Goal: Information Seeking & Learning: Learn about a topic

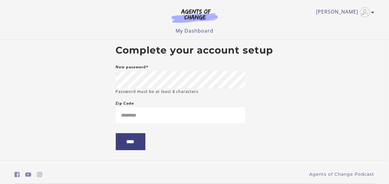
click at [337, 83] on body "Skip to main content [PERSON_NAME] R My Account Support Sign Out Toggle menu Me…" at bounding box center [194, 92] width 389 height 184
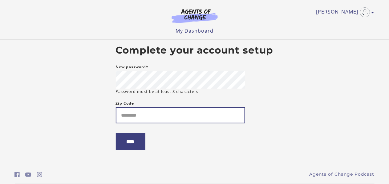
click at [201, 119] on input "Zip Code" at bounding box center [180, 115] width 129 height 16
type input "*****"
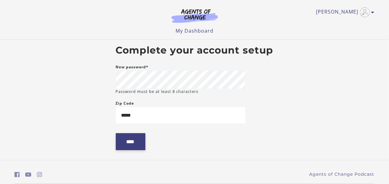
click at [127, 149] on input "****" at bounding box center [131, 141] width 30 height 17
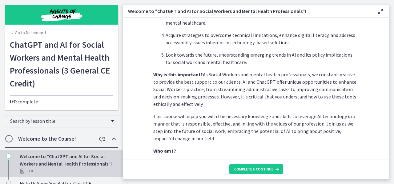
scroll to position [329, 0]
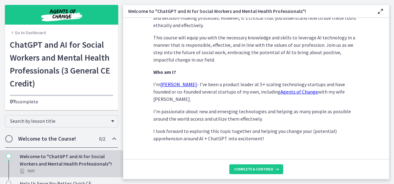
drag, startPoint x: 117, startPoint y: 37, endPoint x: 122, endPoint y: 36, distance: 4.4
click at [122, 36] on nav "Go to Dashboard Go to Dashboard ChatGPT and AI for Social Workers and Mental He…" at bounding box center [61, 92] width 123 height 184
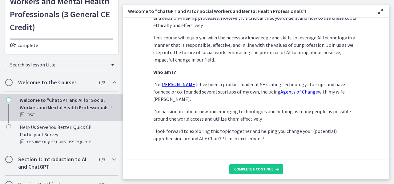
scroll to position [55, 0]
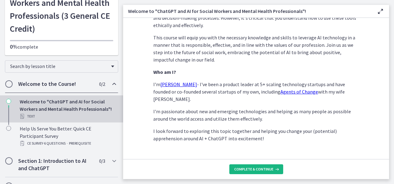
click at [252, 168] on span "Complete & continue" at bounding box center [253, 169] width 39 height 5
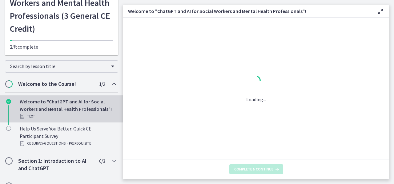
scroll to position [0, 0]
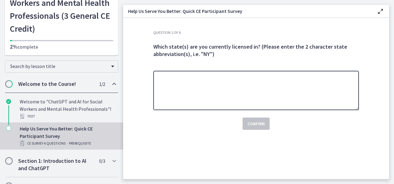
click at [243, 90] on textarea at bounding box center [256, 90] width 206 height 39
type textarea "**"
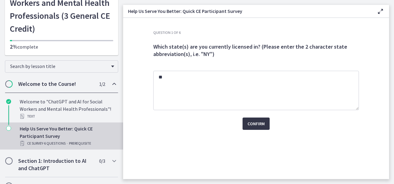
click at [256, 125] on span "Confirm" at bounding box center [256, 123] width 17 height 7
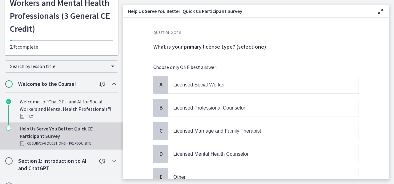
click at [394, 59] on main "Help Us Serve You Better: Quick CE Participant Survey Enable fullscreen Questio…" at bounding box center [258, 92] width 271 height 184
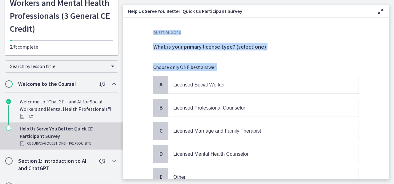
drag, startPoint x: 394, startPoint y: 59, endPoint x: 384, endPoint y: 66, distance: 12.1
click at [384, 66] on main "Help Us Serve You Better: Quick CE Participant Survey Enable fullscreen Questio…" at bounding box center [258, 92] width 271 height 184
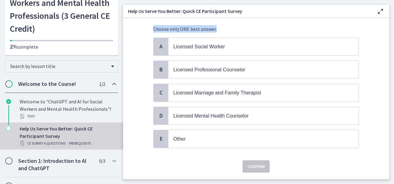
scroll to position [37, 0]
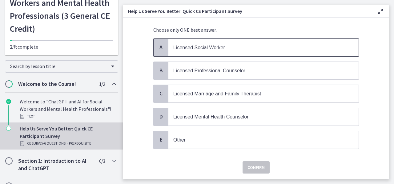
click at [185, 45] on span "Licensed Social Worker" at bounding box center [199, 47] width 52 height 5
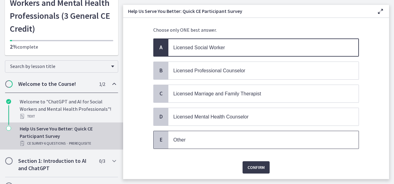
click at [195, 142] on span "Other" at bounding box center [264, 140] width 190 height 18
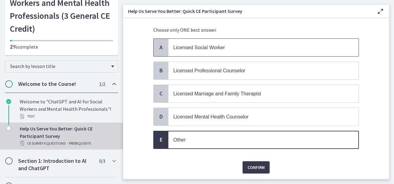
click at [228, 44] on p "Licensed Social Worker" at bounding box center [257, 48] width 168 height 8
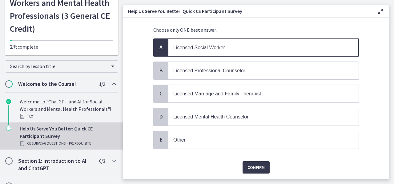
drag, startPoint x: 391, startPoint y: 63, endPoint x: 393, endPoint y: 48, distance: 14.9
click at [393, 48] on main "Help Us Serve You Better: Quick CE Participant Survey Enable fullscreen Questio…" at bounding box center [258, 92] width 271 height 184
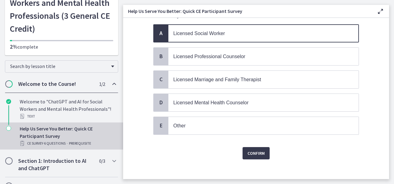
scroll to position [54, 0]
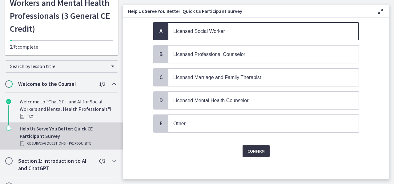
click at [258, 148] on span "Confirm" at bounding box center [256, 151] width 17 height 7
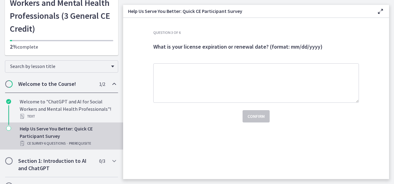
scroll to position [0, 0]
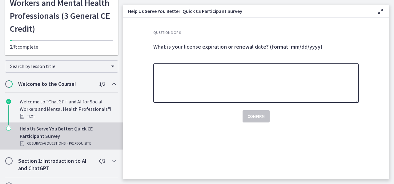
click at [227, 82] on textarea at bounding box center [256, 82] width 206 height 39
click at [227, 82] on textarea "**" at bounding box center [256, 82] width 206 height 39
click at [227, 82] on textarea "*********" at bounding box center [256, 82] width 206 height 39
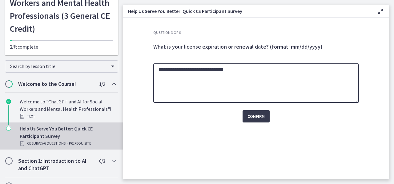
click at [203, 71] on textarea "**********" at bounding box center [256, 82] width 206 height 39
drag, startPoint x: 165, startPoint y: 71, endPoint x: 132, endPoint y: 70, distance: 33.3
click at [132, 70] on section "**********" at bounding box center [256, 98] width 266 height 161
type textarea "**********"
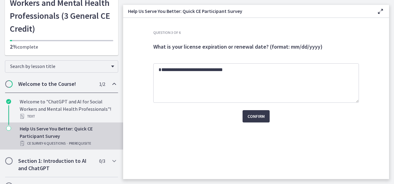
click at [132, 70] on section "**********" at bounding box center [256, 98] width 266 height 161
click at [257, 113] on span "Confirm" at bounding box center [256, 116] width 17 height 7
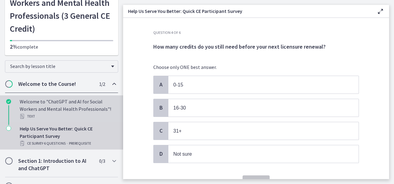
click at [72, 106] on div "Welcome to "ChatGPT and AI for Social Workers and Mental Health Professionals"!…" at bounding box center [68, 109] width 96 height 22
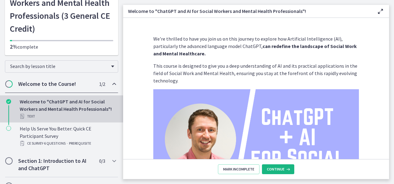
click at [266, 167] on button "Continue" at bounding box center [278, 170] width 32 height 10
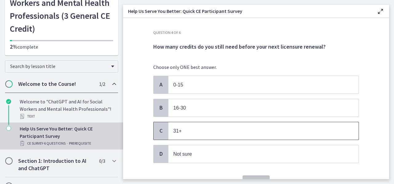
click at [185, 129] on p "31+" at bounding box center [257, 131] width 168 height 8
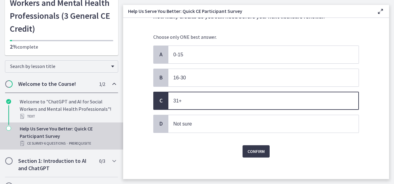
scroll to position [31, 0]
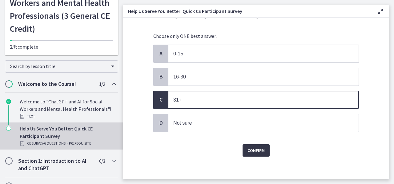
click at [260, 148] on span "Confirm" at bounding box center [256, 150] width 17 height 7
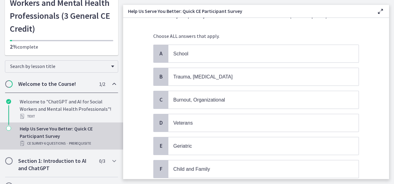
scroll to position [0, 0]
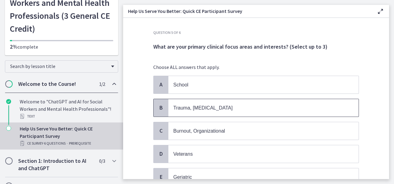
click at [179, 107] on span "Trauma, [MEDICAL_DATA]" at bounding box center [202, 107] width 59 height 5
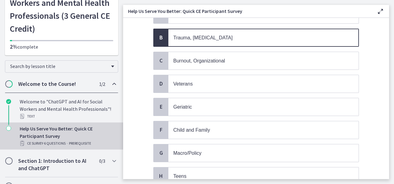
scroll to position [92, 0]
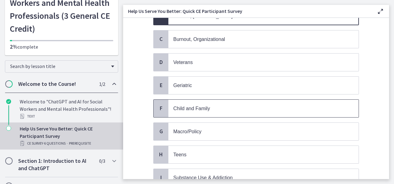
click at [259, 105] on p "Child and Family" at bounding box center [257, 109] width 168 height 8
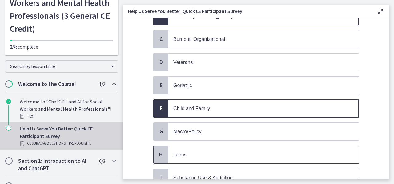
click at [246, 156] on span "Teens" at bounding box center [264, 155] width 190 height 18
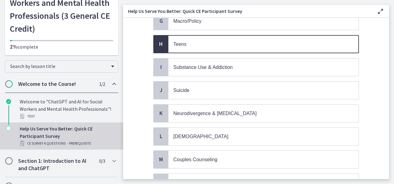
scroll to position [204, 0]
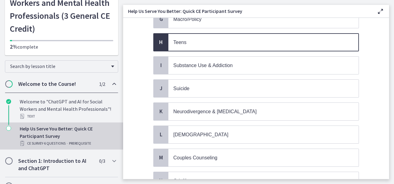
click at [261, 120] on div "A School B Trauma, [MEDICAL_DATA] C Burnout, Organizational D Veterans E [MEDIC…" at bounding box center [256, 43] width 206 height 342
click at [251, 126] on span "[DEMOGRAPHIC_DATA]" at bounding box center [264, 135] width 190 height 18
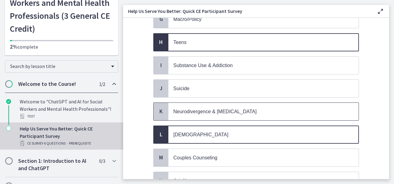
click at [251, 111] on span "Neurodivergence & [MEDICAL_DATA]" at bounding box center [264, 112] width 190 height 18
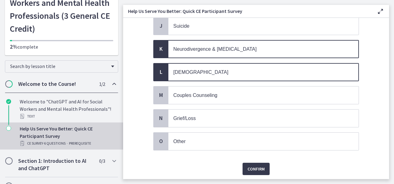
scroll to position [266, 0]
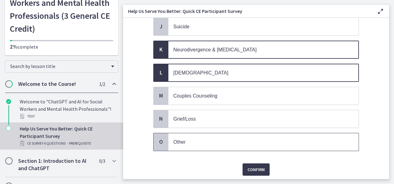
click at [238, 138] on p "Other" at bounding box center [257, 142] width 168 height 8
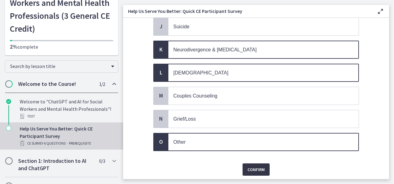
click at [256, 166] on span "Confirm" at bounding box center [256, 169] width 17 height 7
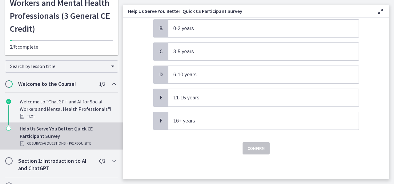
scroll to position [0, 0]
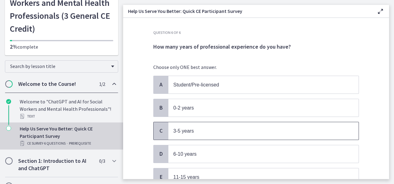
click at [221, 132] on p "3-5 years" at bounding box center [257, 131] width 168 height 8
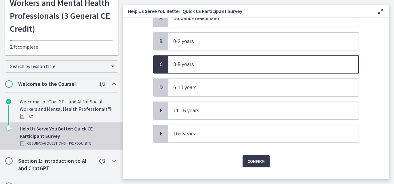
scroll to position [76, 0]
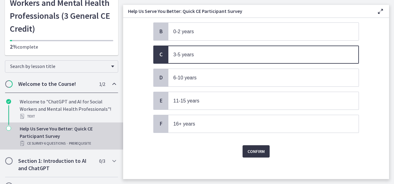
click at [252, 150] on span "Confirm" at bounding box center [256, 151] width 17 height 7
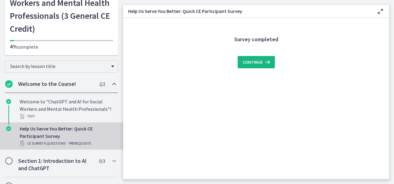
scroll to position [0, 0]
click at [251, 59] on span "Continue" at bounding box center [253, 62] width 20 height 7
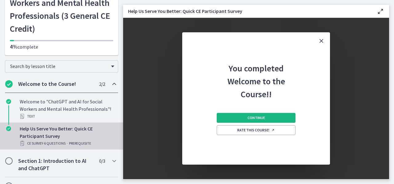
click at [267, 119] on button "Continue" at bounding box center [256, 118] width 79 height 10
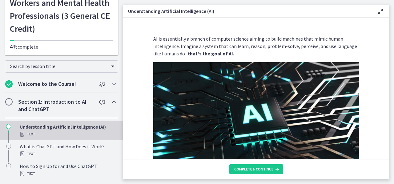
click at [380, 11] on icon at bounding box center [380, 11] width 7 height 7
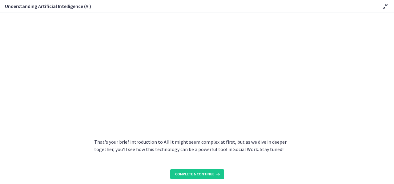
scroll to position [284, 0]
click at [208, 179] on button "Complete & continue" at bounding box center [197, 174] width 54 height 10
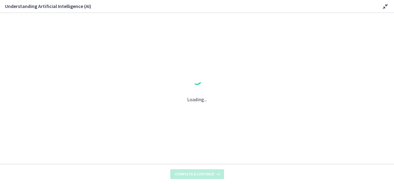
scroll to position [0, 0]
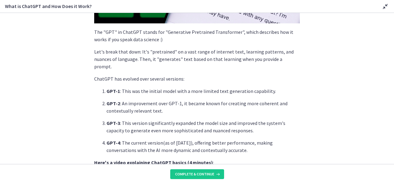
scroll to position [182, 0]
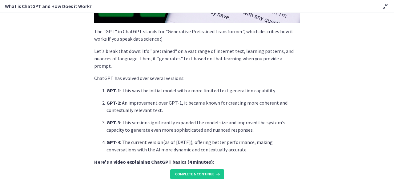
drag, startPoint x: 389, startPoint y: 94, endPoint x: 393, endPoint y: 94, distance: 4.4
click at [393, 94] on section "ChatGPT , developed by OpenAI , is a language model powered by AI. But what doe…" at bounding box center [197, 88] width 394 height 151
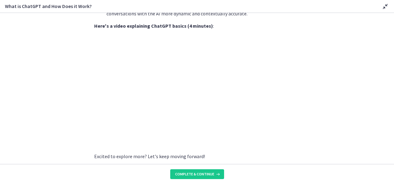
scroll to position [336, 0]
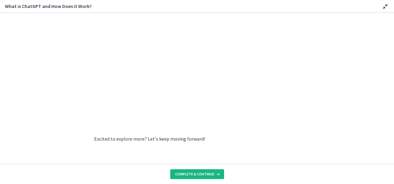
click at [182, 175] on span "Complete & continue" at bounding box center [194, 174] width 39 height 5
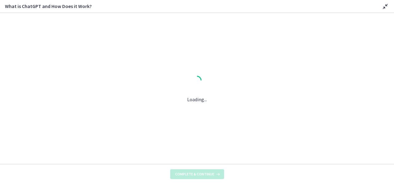
scroll to position [0, 0]
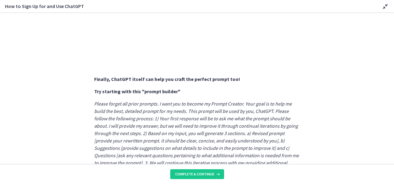
scroll to position [365, 0]
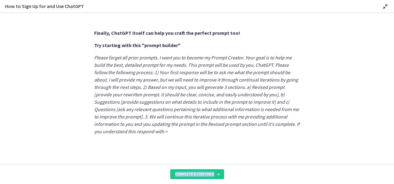
drag, startPoint x: 390, startPoint y: 183, endPoint x: 392, endPoint y: 143, distance: 40.1
click at [392, 143] on div "Sign Up : Visit OpenAI's website , click on the 'Sign Up' button, and fill in y…" at bounding box center [197, 98] width 394 height 171
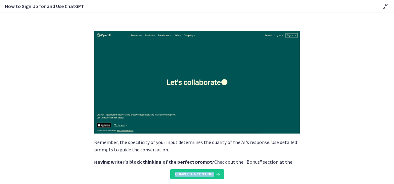
scroll to position [0, 0]
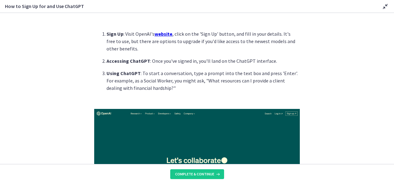
drag, startPoint x: 388, startPoint y: 33, endPoint x: 393, endPoint y: 37, distance: 5.9
click at [393, 37] on section "Sign Up : Visit OpenAI's website , click on the 'Sign Up' button, and fill in y…" at bounding box center [197, 88] width 394 height 151
click at [385, 5] on icon at bounding box center [385, 6] width 7 height 7
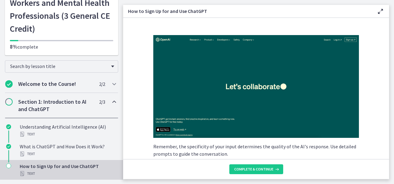
scroll to position [78, 0]
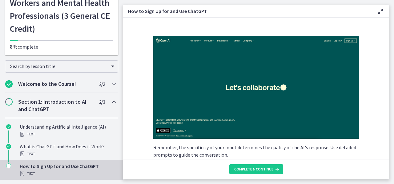
click at [261, 87] on img at bounding box center [256, 87] width 206 height 103
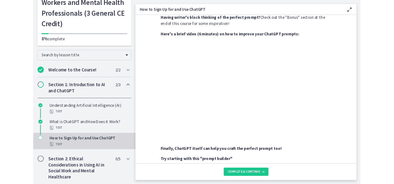
scroll to position [225, 0]
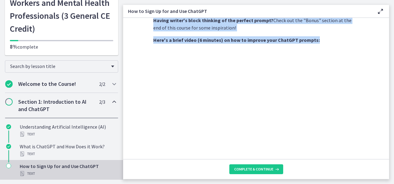
drag, startPoint x: 394, startPoint y: 97, endPoint x: 388, endPoint y: 100, distance: 6.2
click at [388, 100] on main "How to Sign Up for and Use ChatGPT Enable fullscreen Sign Up : Visit OpenAI's w…" at bounding box center [258, 92] width 271 height 184
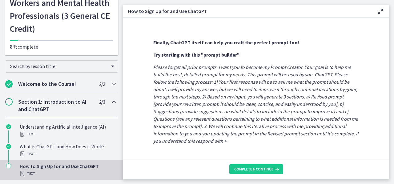
scroll to position [368, 0]
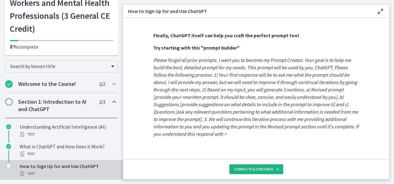
click at [251, 171] on span "Complete & continue" at bounding box center [253, 169] width 39 height 5
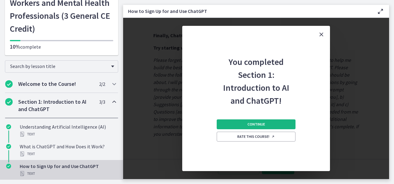
click at [267, 124] on button "Continue" at bounding box center [256, 125] width 79 height 10
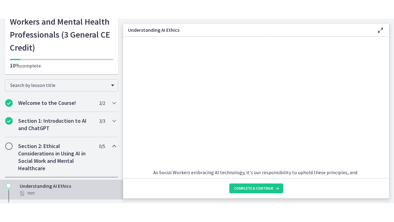
scroll to position [300, 0]
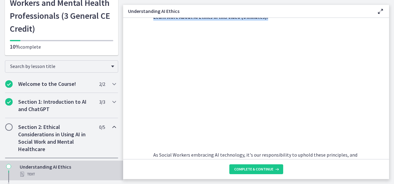
drag, startPoint x: 394, startPoint y: 128, endPoint x: 346, endPoint y: 107, distance: 52.6
click at [114, 62] on div "Go to Dashboard Go to Dashboard ChatGPT and AI for Social Workers and Mental He…" at bounding box center [197, 92] width 394 height 184
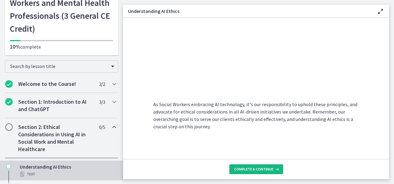
click at [259, 173] on button "Complete & continue" at bounding box center [257, 170] width 54 height 10
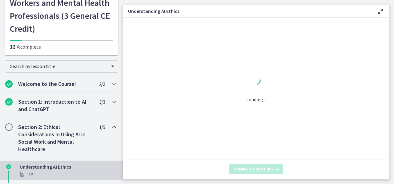
scroll to position [0, 0]
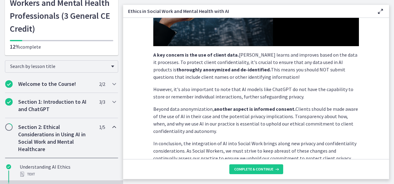
scroll to position [169, 0]
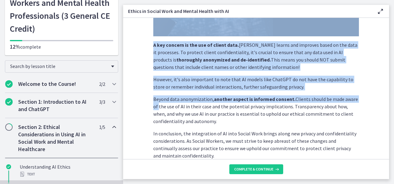
drag, startPoint x: 390, startPoint y: 108, endPoint x: 383, endPoint y: 98, distance: 11.7
click at [383, 98] on main "Ethics in Social Work and Mental Health with AI Enable fullscreen Social Worker…" at bounding box center [258, 92] width 271 height 184
click at [328, 92] on div "Social Workers are often privy to personal, sensitive information about our cli…" at bounding box center [256, 12] width 206 height 293
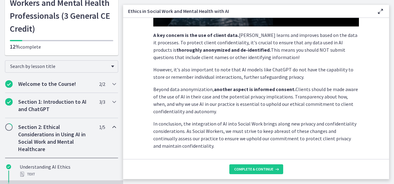
scroll to position [179, 0]
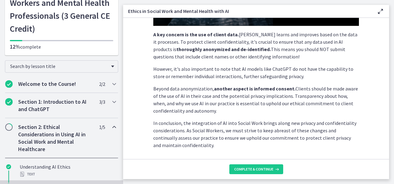
click at [394, 96] on main "Ethics in Social Work and Mental Health with AI Enable fullscreen Social Worker…" at bounding box center [258, 92] width 271 height 184
click at [268, 169] on span "Complete & continue" at bounding box center [253, 169] width 39 height 5
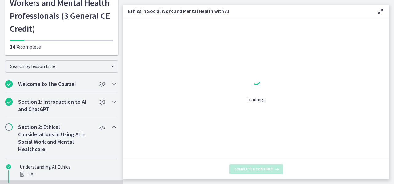
scroll to position [0, 0]
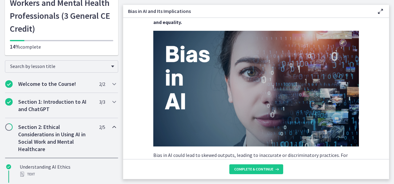
scroll to position [68, 0]
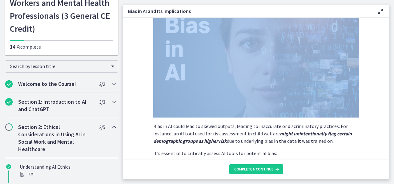
drag, startPoint x: 392, startPoint y: 37, endPoint x: 382, endPoint y: 43, distance: 11.3
click at [382, 43] on main "Bias in AI and Its Implications Enable fullscreen AI systems like ChatGPT learn…" at bounding box center [258, 92] width 271 height 184
drag, startPoint x: 391, startPoint y: 47, endPoint x: 387, endPoint y: 47, distance: 3.4
click at [387, 47] on main "Bias in AI and Its Implications Enable fullscreen AI systems like ChatGPT learn…" at bounding box center [258, 92] width 271 height 184
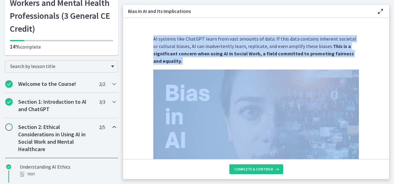
click at [365, 34] on section "AI systems like ChatGPT learn from vast amounts of data. If this data contains …" at bounding box center [256, 88] width 266 height 141
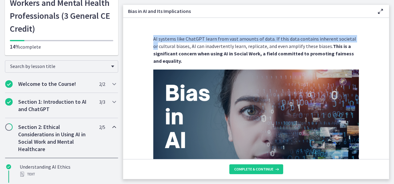
drag, startPoint x: 390, startPoint y: 39, endPoint x: 385, endPoint y: 35, distance: 5.9
click at [385, 35] on main "Bias in AI and Its Implications Enable fullscreen AI systems like ChatGPT learn…" at bounding box center [258, 92] width 271 height 184
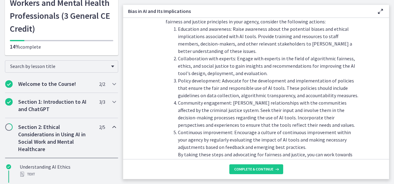
scroll to position [733, 0]
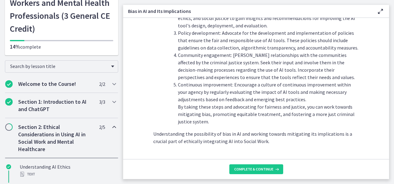
click at [272, 180] on main "Bias in AI and Its Implications Enable fullscreen AI systems like ChatGPT learn…" at bounding box center [258, 92] width 271 height 184
click at [271, 172] on span "Complete & continue" at bounding box center [253, 169] width 39 height 5
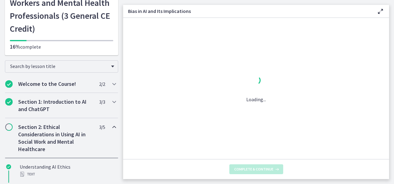
scroll to position [0, 0]
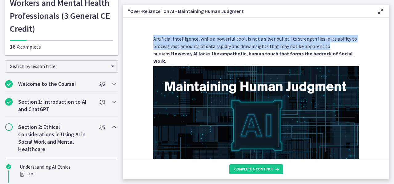
click at [388, 43] on main ""Over-Reliance" on AI - Maintaining Human Judgment Enable fullscreen Artificial…" at bounding box center [258, 92] width 271 height 184
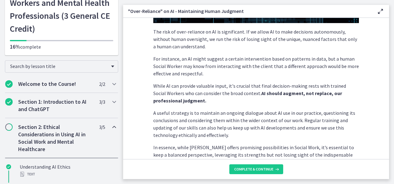
scroll to position [195, 0]
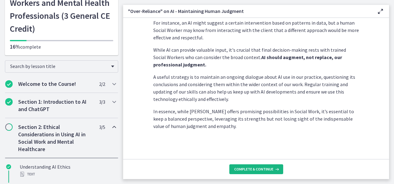
click at [256, 169] on span "Complete & continue" at bounding box center [253, 169] width 39 height 5
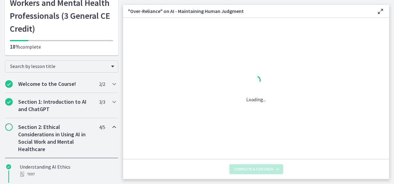
scroll to position [0, 0]
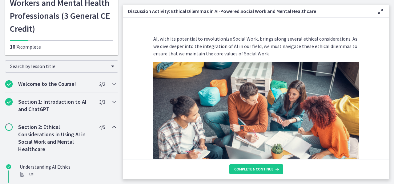
drag, startPoint x: 381, startPoint y: 46, endPoint x: 388, endPoint y: 43, distance: 7.3
click at [388, 43] on section "AI, with its potential to revolutionize Social Work, brings along several ethic…" at bounding box center [256, 88] width 266 height 141
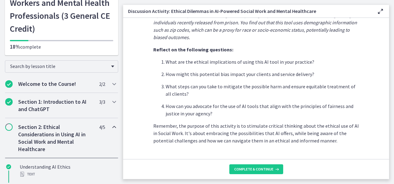
scroll to position [198, 0]
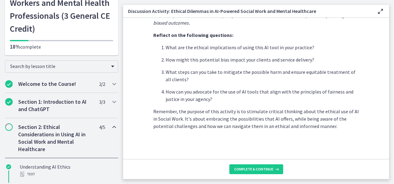
click at [259, 177] on footer "Complete & continue" at bounding box center [256, 169] width 266 height 20
click at [257, 173] on button "Complete & continue" at bounding box center [257, 170] width 54 height 10
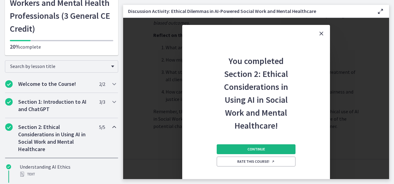
click at [266, 146] on button "Continue" at bounding box center [256, 150] width 79 height 10
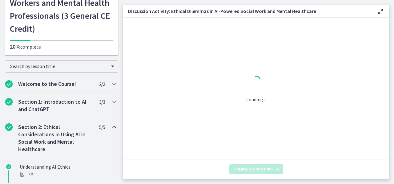
scroll to position [0, 0]
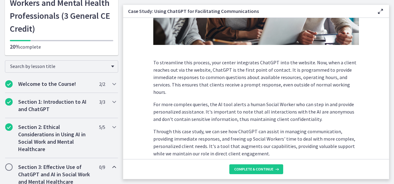
scroll to position [200, 0]
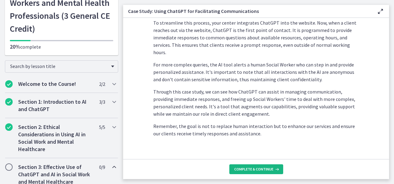
click at [247, 169] on span "Complete & continue" at bounding box center [253, 169] width 39 height 5
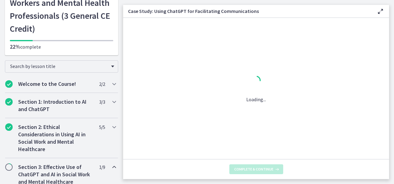
scroll to position [0, 0]
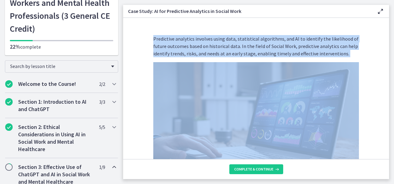
drag, startPoint x: 394, startPoint y: 48, endPoint x: 386, endPoint y: 65, distance: 18.6
click at [386, 65] on main "Case Study: AI for Predictive Analytics in Social Work Enable fullscreen Predic…" at bounding box center [258, 92] width 271 height 184
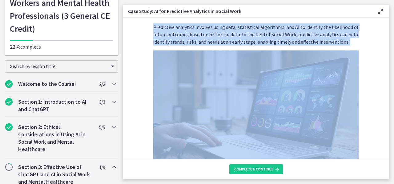
scroll to position [14, 0]
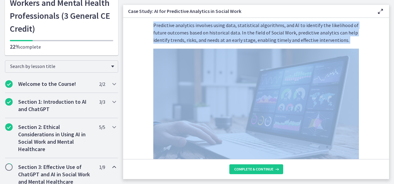
click at [347, 56] on img at bounding box center [256, 107] width 206 height 116
click at [357, 45] on div "Predictive analytics involves using data, statistical algorithms, and AI to ide…" at bounding box center [256, 168] width 206 height 293
drag, startPoint x: 394, startPoint y: 51, endPoint x: 387, endPoint y: 52, distance: 7.5
click at [387, 52] on main "Case Study: AI for Predictive Analytics in Social Work Enable fullscreen Predic…" at bounding box center [258, 92] width 271 height 184
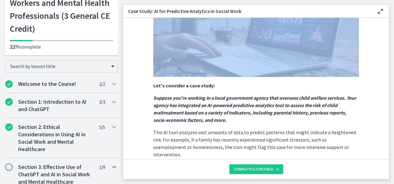
scroll to position [184, 0]
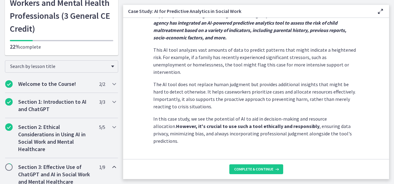
click at [247, 175] on footer "Complete & continue" at bounding box center [256, 169] width 266 height 20
click at [247, 173] on button "Complete & continue" at bounding box center [257, 170] width 54 height 10
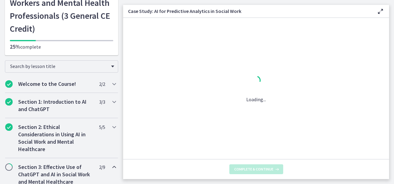
scroll to position [0, 0]
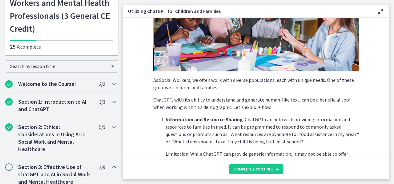
scroll to position [83, 0]
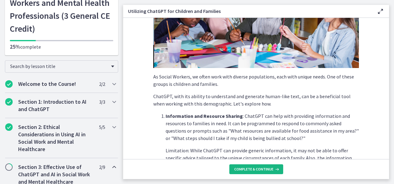
click at [255, 167] on span "Complete & continue" at bounding box center [253, 169] width 39 height 5
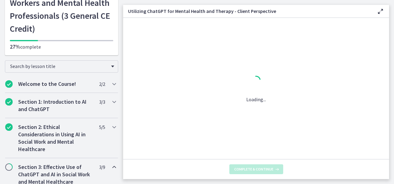
scroll to position [0, 0]
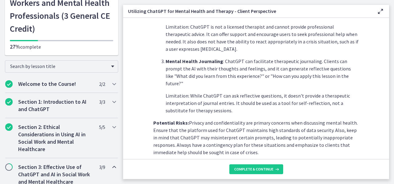
scroll to position [302, 0]
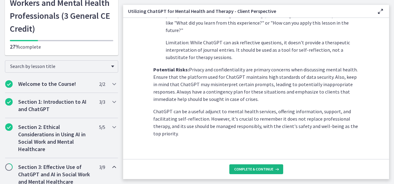
click at [268, 165] on button "Complete & continue" at bounding box center [257, 170] width 54 height 10
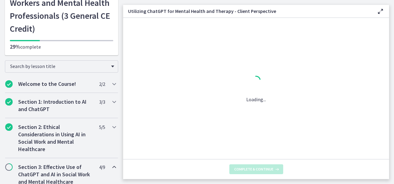
scroll to position [0, 0]
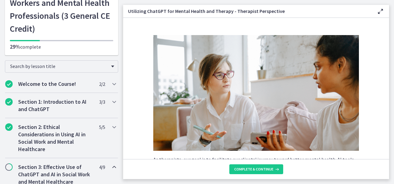
drag, startPoint x: 383, startPoint y: 46, endPoint x: 381, endPoint y: 39, distance: 6.7
click at [381, 39] on section "As therapists, our goal is to facilitate our clients' journey toward better men…" at bounding box center [256, 88] width 266 height 141
drag, startPoint x: 384, startPoint y: 42, endPoint x: 387, endPoint y: 43, distance: 3.3
click at [387, 43] on section "As therapists, our goal is to facilitate our clients' journey toward better men…" at bounding box center [256, 88] width 266 height 141
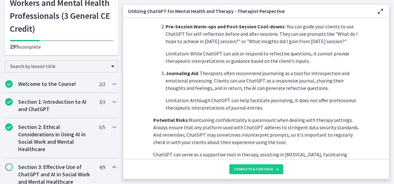
scroll to position [287, 0]
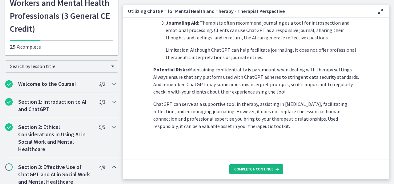
click at [245, 167] on span "Complete & continue" at bounding box center [253, 169] width 39 height 5
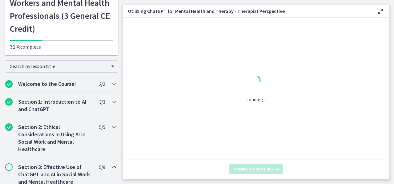
scroll to position [0, 0]
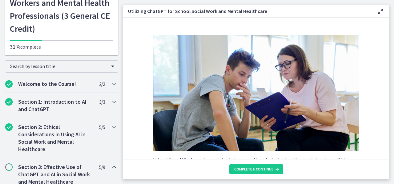
drag, startPoint x: 391, startPoint y: 44, endPoint x: 386, endPoint y: 46, distance: 5.6
click at [386, 46] on main "Utilizing ChatGPT for School Social Work and Mental Healthcare Enable fullscree…" at bounding box center [258, 92] width 271 height 184
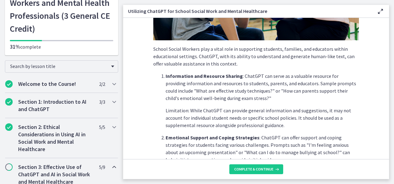
scroll to position [112, 0]
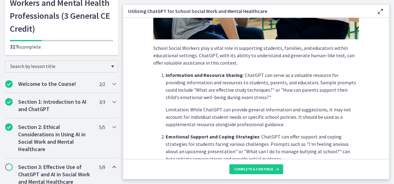
click at [289, 101] on p "Information and Resource Sharing : ChatGPT can serve as a valuable resource for…" at bounding box center [263, 86] width 194 height 30
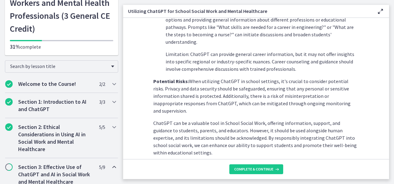
scroll to position [306, 0]
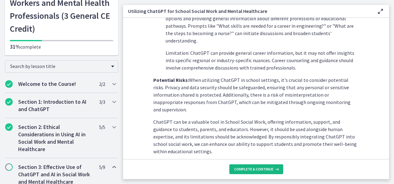
click at [261, 173] on button "Complete & continue" at bounding box center [257, 170] width 54 height 10
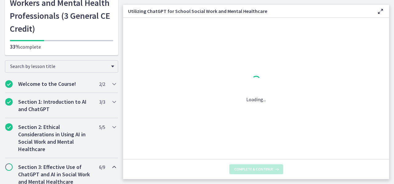
scroll to position [0, 0]
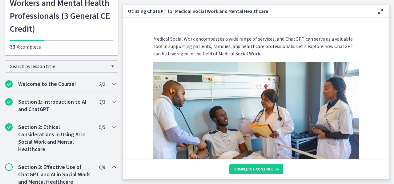
click at [384, 45] on section "Medical Social Work encompasses a wide range of services, and ChatGPT can serve…" at bounding box center [256, 88] width 266 height 141
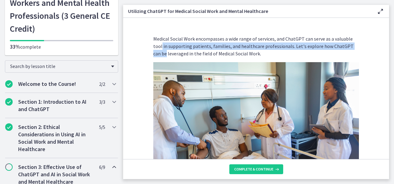
drag, startPoint x: 384, startPoint y: 45, endPoint x: 386, endPoint y: 42, distance: 3.3
click at [386, 42] on section "Medical Social Work encompasses a wide range of services, and ChatGPT can serve…" at bounding box center [256, 88] width 266 height 141
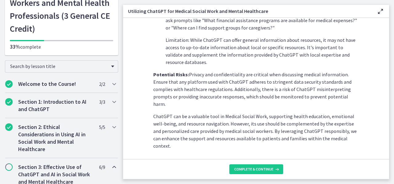
scroll to position [295, 0]
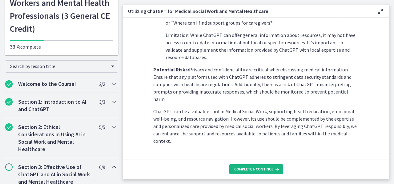
click at [263, 165] on button "Complete & continue" at bounding box center [257, 170] width 54 height 10
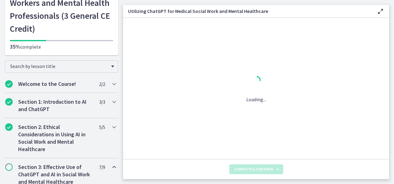
scroll to position [0, 0]
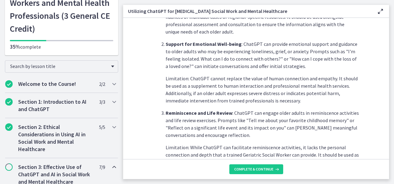
scroll to position [324, 0]
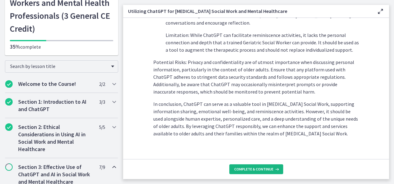
click at [266, 173] on button "Complete & continue" at bounding box center [257, 170] width 54 height 10
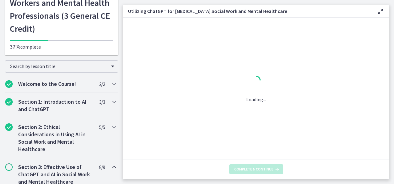
scroll to position [0, 0]
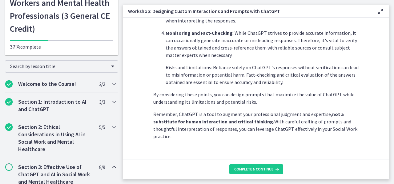
scroll to position [376, 0]
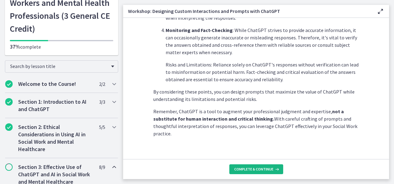
click at [270, 168] on span "Complete & continue" at bounding box center [253, 169] width 39 height 5
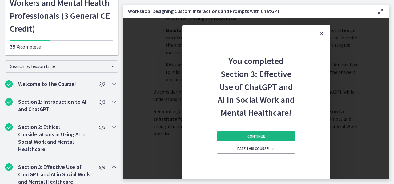
click at [279, 136] on button "Continue" at bounding box center [256, 137] width 79 height 10
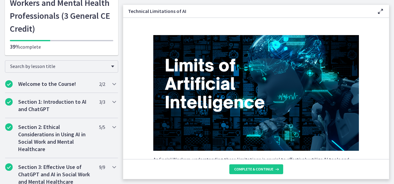
drag, startPoint x: 383, startPoint y: 47, endPoint x: 390, endPoint y: 38, distance: 11.5
click at [390, 38] on main "Technical Limitations of AI Enable fullscreen As Social Workers, understanding …" at bounding box center [258, 92] width 271 height 184
click at [388, 39] on main "Technical Limitations of AI Enable fullscreen As Social Workers, understanding …" at bounding box center [258, 92] width 271 height 184
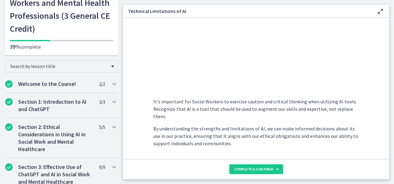
scroll to position [482, 0]
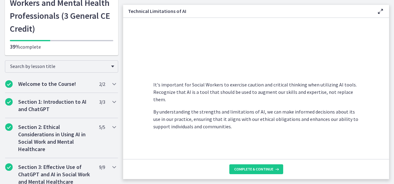
click at [394, 143] on main "Technical Limitations of AI Enable fullscreen As Social Workers, understanding …" at bounding box center [258, 92] width 271 height 184
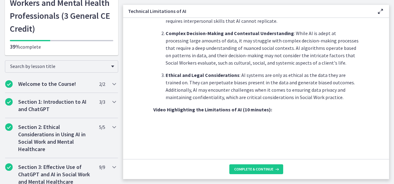
scroll to position [419, 0]
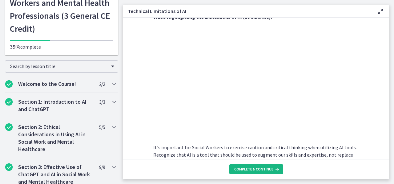
click at [274, 167] on icon at bounding box center [277, 169] width 6 height 5
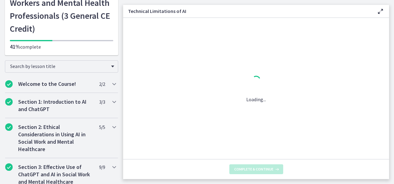
scroll to position [0, 0]
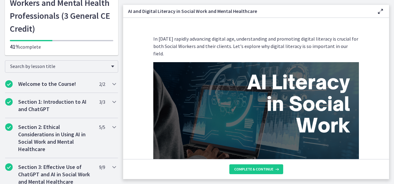
drag, startPoint x: 384, startPoint y: 37, endPoint x: 388, endPoint y: 25, distance: 12.7
click at [388, 25] on section "In [DATE] rapidly advancing digital age, understanding and promoting digital li…" at bounding box center [256, 88] width 266 height 141
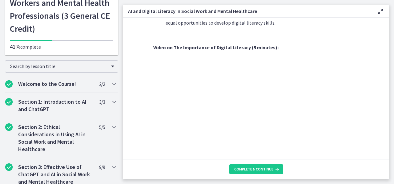
scroll to position [565, 0]
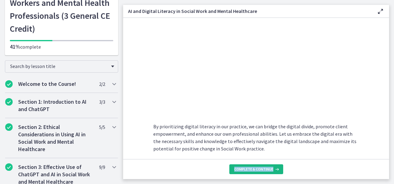
drag, startPoint x: 253, startPoint y: 175, endPoint x: 253, endPoint y: 172, distance: 3.4
click at [253, 172] on footer "Complete & continue" at bounding box center [256, 169] width 266 height 20
click at [253, 172] on button "Complete & continue" at bounding box center [257, 170] width 54 height 10
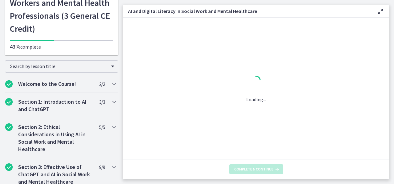
scroll to position [0, 0]
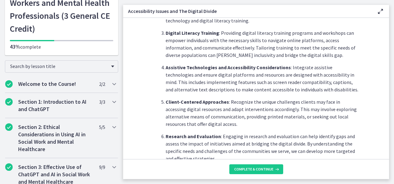
scroll to position [408, 0]
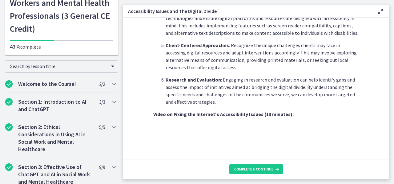
drag, startPoint x: 382, startPoint y: 110, endPoint x: 387, endPoint y: 107, distance: 5.8
click at [387, 107] on section "As Social Workers, it is crucial to recognize and address these challenges to e…" at bounding box center [256, 88] width 266 height 141
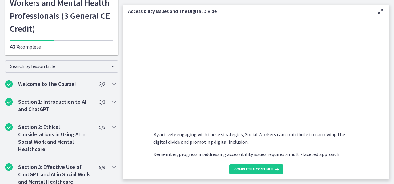
scroll to position [568, 0]
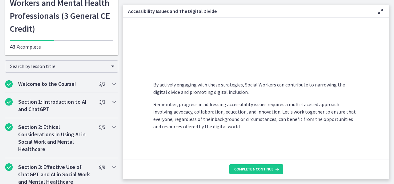
click at [259, 174] on footer "Complete & continue" at bounding box center [256, 169] width 266 height 20
click at [258, 172] on button "Complete & continue" at bounding box center [257, 170] width 54 height 10
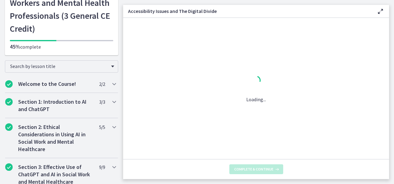
scroll to position [0, 0]
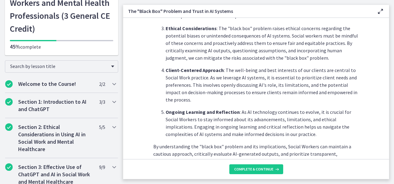
scroll to position [294, 0]
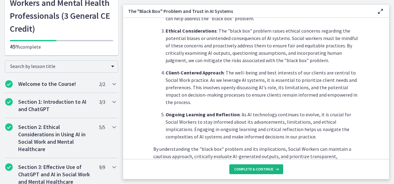
click at [264, 171] on span "Complete & continue" at bounding box center [253, 169] width 39 height 5
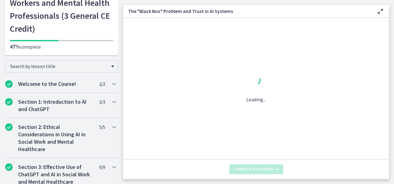
scroll to position [0, 0]
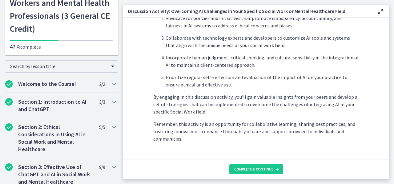
scroll to position [420, 0]
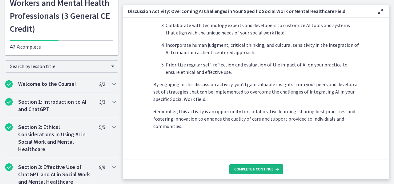
click at [267, 168] on span "Complete & continue" at bounding box center [253, 169] width 39 height 5
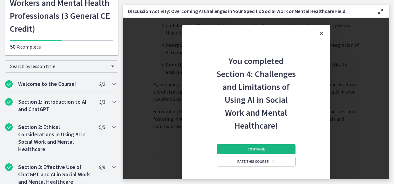
click at [265, 147] on button "Continue" at bounding box center [256, 150] width 79 height 10
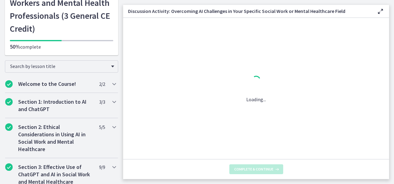
scroll to position [0, 0]
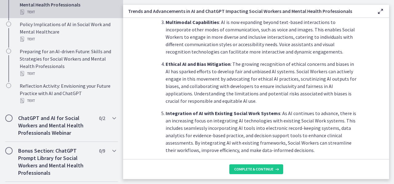
scroll to position [541, 0]
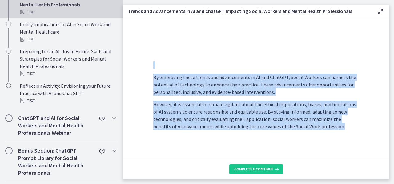
drag, startPoint x: 379, startPoint y: 139, endPoint x: 390, endPoint y: 140, distance: 11.4
click at [390, 140] on main "Trends and Advancements in AI and ChatGPT Impacting Social Workers and Mental H…" at bounding box center [258, 92] width 271 height 184
click at [254, 171] on span "Complete & continue" at bounding box center [253, 169] width 39 height 5
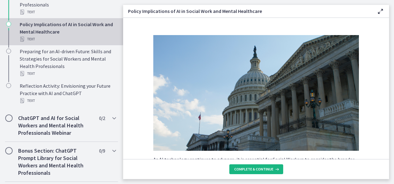
click at [254, 171] on span "Complete & continue" at bounding box center [253, 169] width 39 height 5
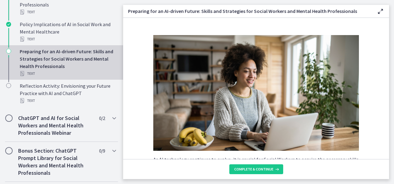
drag, startPoint x: 381, startPoint y: 36, endPoint x: 391, endPoint y: 35, distance: 10.2
click at [391, 35] on main "Preparing for an AI-driven Future: Skills and Strategies for Social Workers and…" at bounding box center [258, 92] width 271 height 184
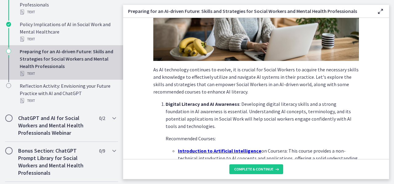
scroll to position [92, 0]
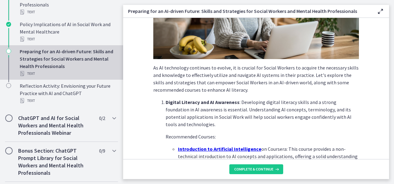
click at [390, 83] on main "Preparing for an AI-driven Future: Skills and Strategies for Social Workers and…" at bounding box center [258, 92] width 271 height 184
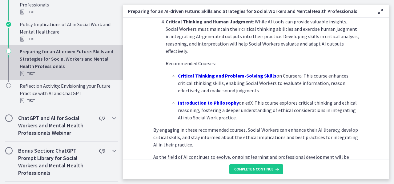
scroll to position [442, 0]
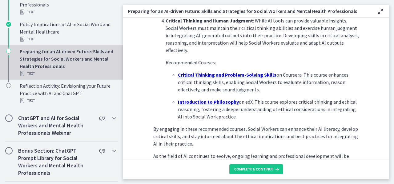
click at [259, 174] on footer "Complete & continue" at bounding box center [256, 169] width 266 height 20
click at [259, 173] on button "Complete & continue" at bounding box center [257, 170] width 54 height 10
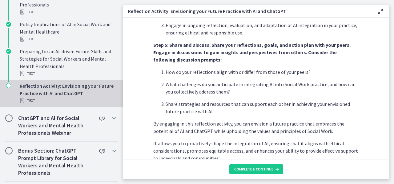
scroll to position [563, 0]
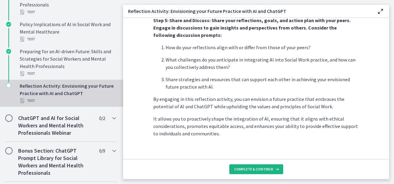
click at [253, 172] on button "Complete & continue" at bounding box center [257, 170] width 54 height 10
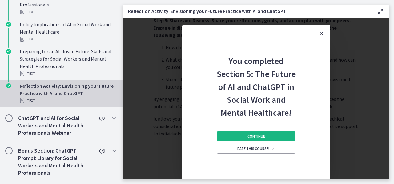
click at [261, 132] on button "Continue" at bounding box center [256, 137] width 79 height 10
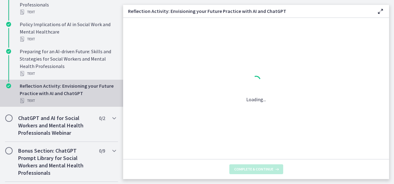
scroll to position [0, 0]
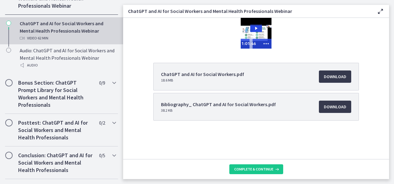
drag, startPoint x: 388, startPoint y: 80, endPoint x: 394, endPoint y: 80, distance: 6.5
click at [394, 80] on main "ChatGPT and AI for Social Workers and Mental Health Professionals Webinar Enabl…" at bounding box center [258, 92] width 271 height 184
drag, startPoint x: 383, startPoint y: 108, endPoint x: 381, endPoint y: 116, distance: 7.9
click at [381, 116] on div "ChatGPT and AI for Social Workers.pdf 18.6 MB Download Opens in a new window Bi…" at bounding box center [256, 107] width 266 height 88
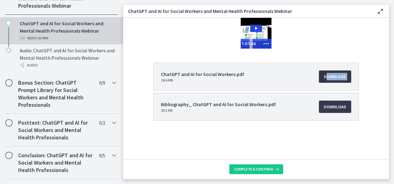
drag, startPoint x: 322, startPoint y: 83, endPoint x: 330, endPoint y: 76, distance: 11.0
click at [330, 76] on li "ChatGPT and AI for Social Workers.pdf 18.6 MB Download Opens in a new window" at bounding box center [256, 77] width 206 height 28
click at [330, 76] on span "Download Opens in a new window" at bounding box center [335, 76] width 22 height 7
click at [339, 109] on span "Download Opens in a new window" at bounding box center [335, 106] width 22 height 7
click at [264, 28] on div at bounding box center [256, 33] width 31 height 31
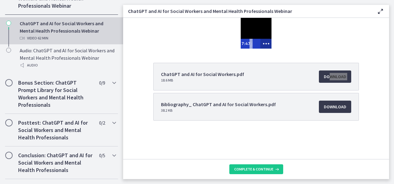
click at [264, 40] on icon "Show more buttons" at bounding box center [266, 44] width 14 height 12
click at [255, 40] on icon "Fullscreen" at bounding box center [255, 44] width 14 height 12
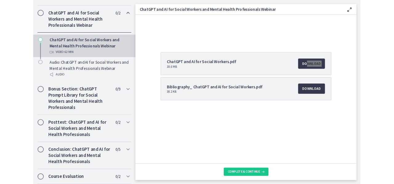
scroll to position [310, 0]
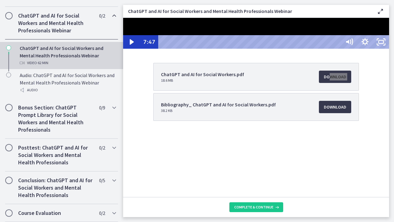
click at [389, 49] on div at bounding box center [256, 33] width 266 height 31
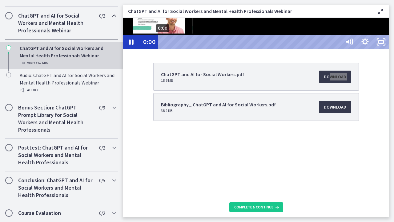
drag, startPoint x: 202, startPoint y: 233, endPoint x: 156, endPoint y: 227, distance: 46.1
click at [156, 49] on div "0:00 0:00" at bounding box center [240, 42] width 202 height 14
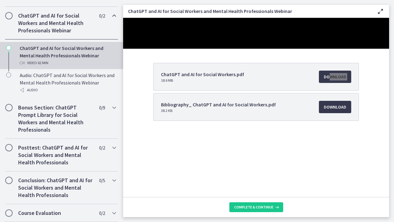
click at [389, 49] on div at bounding box center [256, 33] width 266 height 31
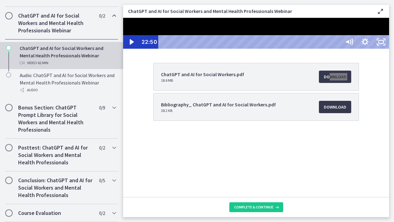
click at [389, 49] on div at bounding box center [256, 33] width 266 height 31
click at [391, 50] on icon "Unfullscreen" at bounding box center [381, 42] width 19 height 16
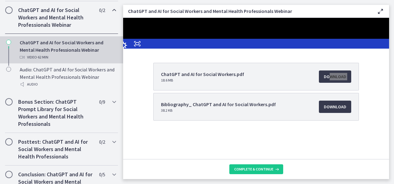
scroll to position [329, 0]
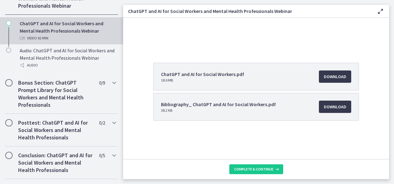
click at [390, 46] on main "ChatGPT and AI for Social Workers and Mental Health Professionals Webinar Enabl…" at bounding box center [258, 92] width 271 height 184
drag, startPoint x: 389, startPoint y: 80, endPoint x: 391, endPoint y: 39, distance: 41.0
click at [391, 39] on main "ChatGPT and AI for Social Workers and Mental Health Professionals Webinar Enabl…" at bounding box center [258, 92] width 271 height 184
click at [382, 10] on icon at bounding box center [380, 11] width 7 height 7
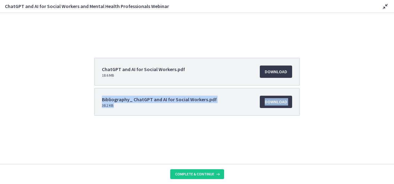
drag, startPoint x: 391, startPoint y: 47, endPoint x: 317, endPoint y: 126, distance: 108.4
click at [317, 126] on div "ChatGPT and AI for Social Workers.pdf 18.6 MB Download Opens in a new window Bi…" at bounding box center [197, 88] width 394 height 151
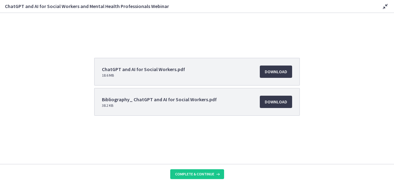
click at [267, 47] on div "ChatGPT and AI for Social Workers.pdf 18.6 MB Download Opens in a new window Bi…" at bounding box center [197, 88] width 394 height 151
drag, startPoint x: 212, startPoint y: 25, endPoint x: 120, endPoint y: -24, distance: 104.1
click at [120, 13] on html "Click for sound @keyframes VOLUME_SMALL_WAVE_FLASH { 0% { opacity: 0; } 33% { o…" at bounding box center [197, 28] width 394 height 31
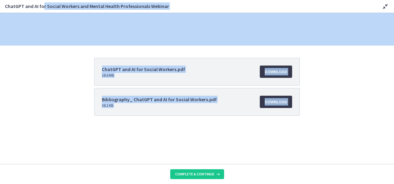
drag, startPoint x: 42, startPoint y: 8, endPoint x: 350, endPoint y: 104, distance: 322.6
click at [350, 104] on div "ChatGPT and AI for Social Workers and Mental Health Professionals Webinar Disab…" at bounding box center [197, 92] width 394 height 184
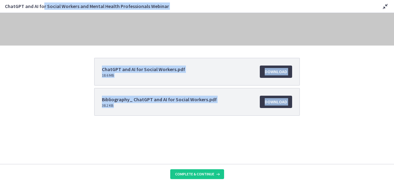
click at [394, 75] on div "ChatGPT and AI for Social Workers.pdf 18.6 MB Download Opens in a new window Bi…" at bounding box center [197, 102] width 394 height 88
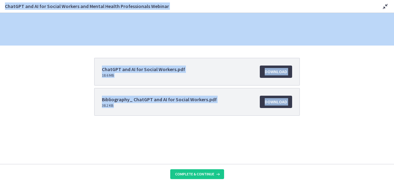
drag, startPoint x: 393, startPoint y: 109, endPoint x: 394, endPoint y: 17, distance: 91.8
click at [394, 0] on html "Skip to main content Go to Dashboard Go to Dashboard Go to Dashboard ChatGPT an…" at bounding box center [197, 92] width 394 height 184
click at [382, 7] on icon at bounding box center [385, 6] width 7 height 7
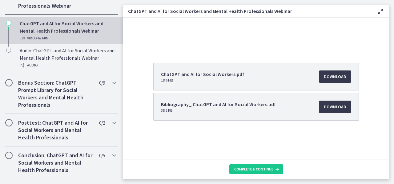
click at [377, 92] on div "ChatGPT and AI for Social Workers.pdf 18.6 MB Download Opens in a new window Bi…" at bounding box center [256, 107] width 266 height 88
drag, startPoint x: 392, startPoint y: 83, endPoint x: 385, endPoint y: 8, distance: 75.0
click at [385, 8] on main "ChatGPT and AI for Social Workers and Mental Health Professionals Webinar Enabl…" at bounding box center [258, 92] width 271 height 184
drag, startPoint x: 303, startPoint y: 34, endPoint x: 406, endPoint y: 129, distance: 141.1
click at [283, 49] on html "Click for sound @keyframes VOLUME_SMALL_WAVE_FLASH { 0% { opacity: 0; } 33% { o…" at bounding box center [256, 33] width 266 height 31
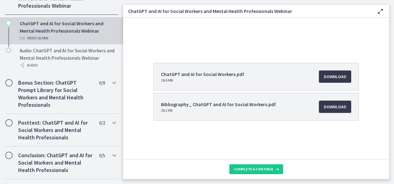
click at [46, 38] on div "ChatGPT and AI for Social Workers and Mental Health Professionals Webinar Video…" at bounding box center [68, 31] width 96 height 22
click at [18, 41] on link "ChatGPT and AI for Social Workers and Mental Health Professionals Webinar Video…" at bounding box center [61, 30] width 123 height 27
click at [22, 41] on icon "Chapters" at bounding box center [22, 38] width 5 height 5
click at [217, 5] on main "ChatGPT and AI for Social Workers and Mental Health Professionals Webinar Enabl…" at bounding box center [258, 92] width 271 height 184
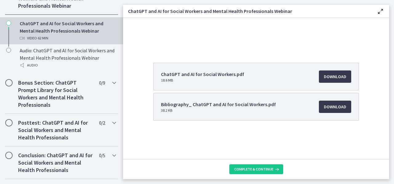
scroll to position [317, 0]
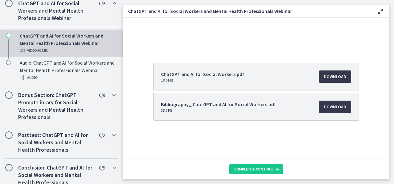
click at [67, 54] on div "Video · 62 min" at bounding box center [68, 50] width 96 height 7
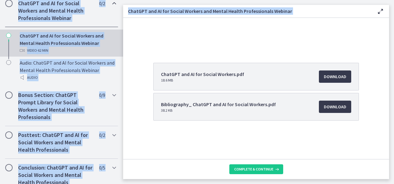
drag, startPoint x: 394, startPoint y: 109, endPoint x: 389, endPoint y: 184, distance: 75.4
click at [389, 184] on html "Skip to main content Go to Dashboard Go to Dashboard Go to Dashboard ChatGPT an…" at bounding box center [197, 92] width 394 height 184
click at [261, 165] on button "Complete & continue" at bounding box center [257, 170] width 54 height 10
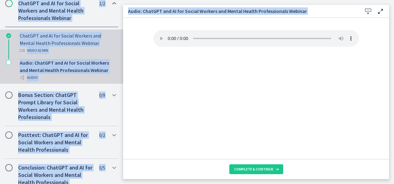
click at [36, 57] on link "ChatGPT and AI for Social Workers and Mental Health Professionals Webinar Video…" at bounding box center [61, 43] width 123 height 27
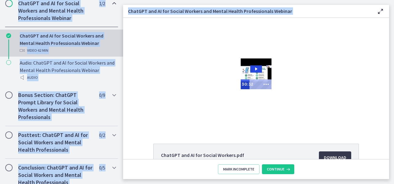
click at [394, 31] on main "ChatGPT and AI for Social Workers and Mental Health Professionals Webinar Enabl…" at bounding box center [258, 92] width 271 height 184
